Goal: Task Accomplishment & Management: Use online tool/utility

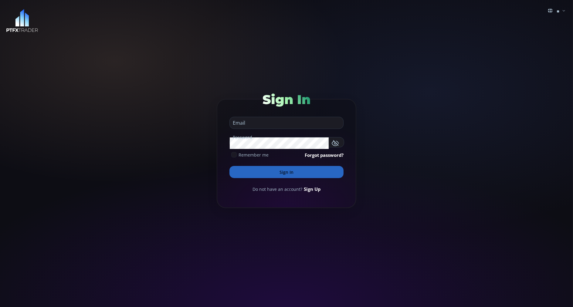
type input "**********"
drag, startPoint x: 236, startPoint y: 175, endPoint x: 231, endPoint y: 173, distance: 4.7
click at [231, 173] on button "Sign In" at bounding box center [287, 172] width 114 height 12
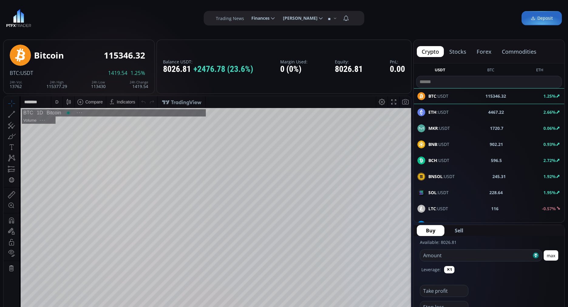
scroll to position [82, 0]
click at [518, 51] on button "commodities" at bounding box center [519, 51] width 44 height 11
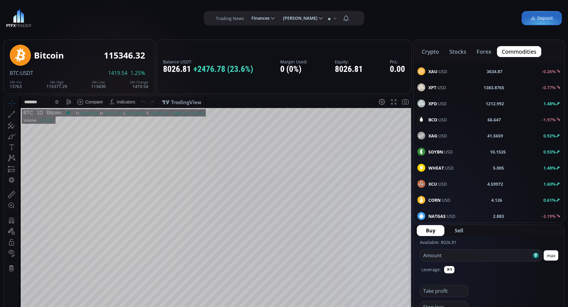
click at [422, 71] on use at bounding box center [422, 71] width 8 height 8
click at [434, 118] on b "BCO" at bounding box center [433, 120] width 9 height 6
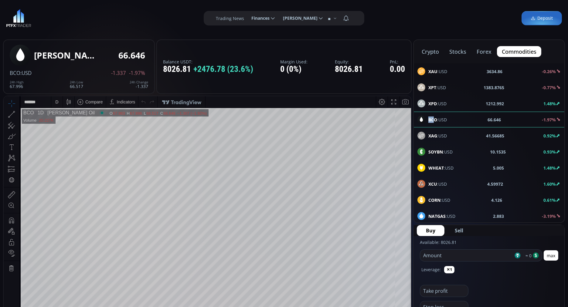
drag, startPoint x: 434, startPoint y: 118, endPoint x: 427, endPoint y: 120, distance: 7.1
click at [427, 120] on div "crypto stocks forex commodities XAU :USD 3634.86 -0.26% XPT :USD 1383.8765 -0.7…" at bounding box center [489, 131] width 152 height 184
drag, startPoint x: 427, startPoint y: 120, endPoint x: 428, endPoint y: 69, distance: 50.4
click at [428, 69] on div "XAU :USD" at bounding box center [433, 71] width 30 height 8
